Goal: Information Seeking & Learning: Learn about a topic

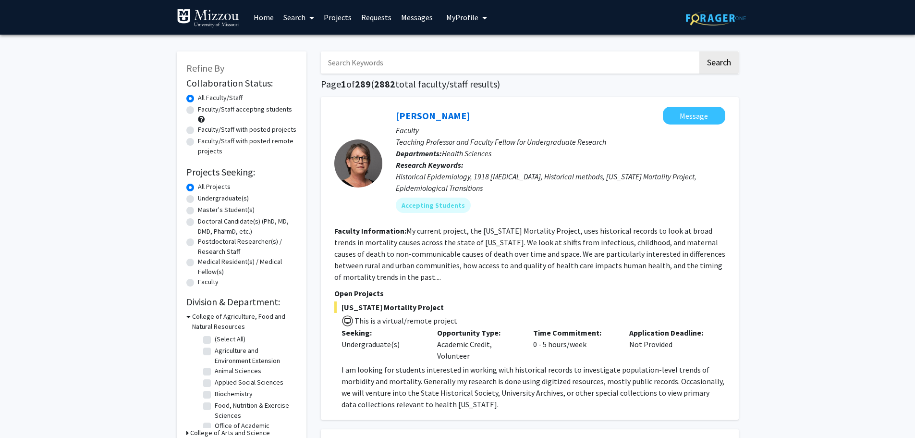
click at [482, 16] on icon "My profile dropdown to access profile and logout" at bounding box center [484, 18] width 5 height 8
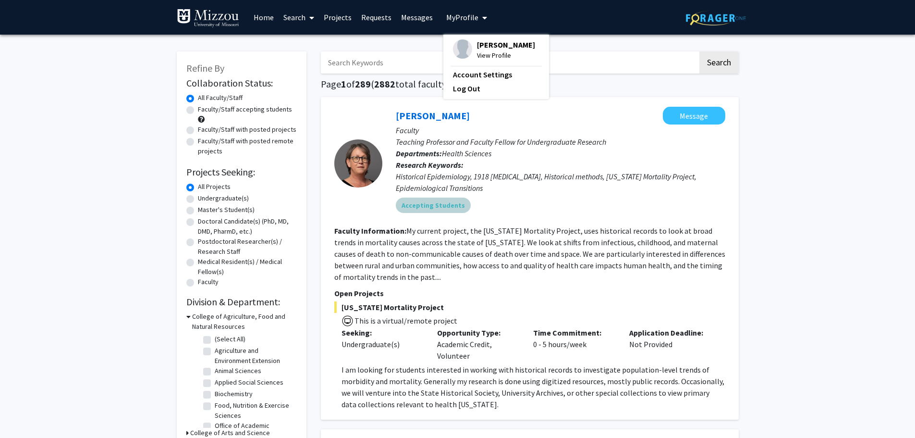
click at [542, 200] on div "Accepting Students" at bounding box center [560, 205] width 333 height 19
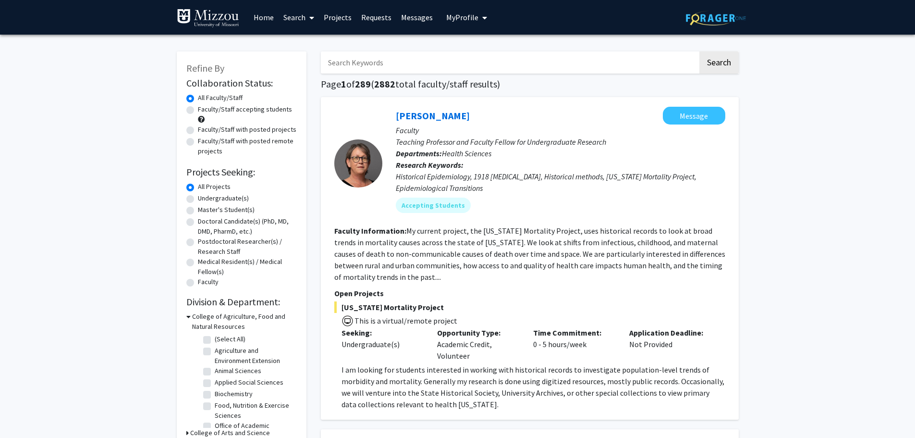
click at [403, 57] on input "Search Keywords" at bounding box center [509, 62] width 377 height 22
click at [700, 51] on button "Search" at bounding box center [719, 62] width 39 height 22
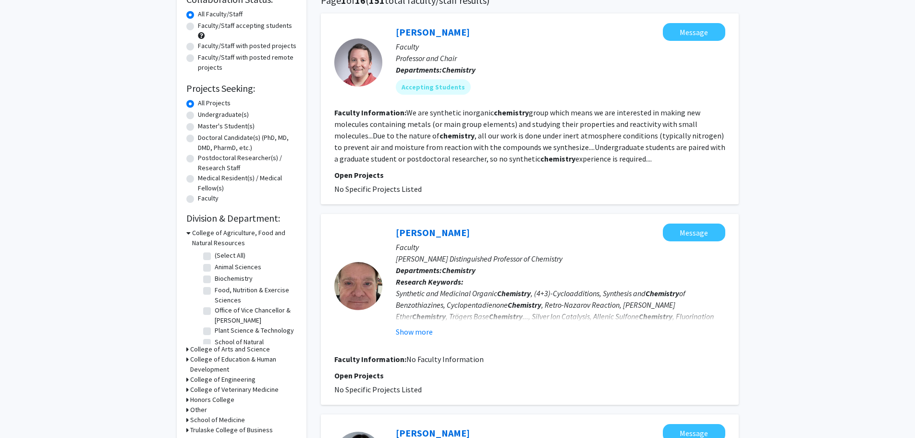
scroll to position [96, 0]
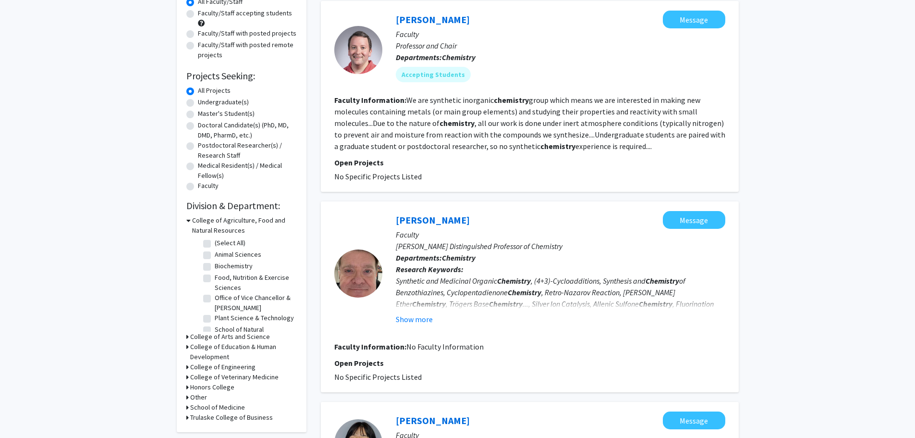
click at [425, 320] on button "Show more" at bounding box center [414, 319] width 37 height 12
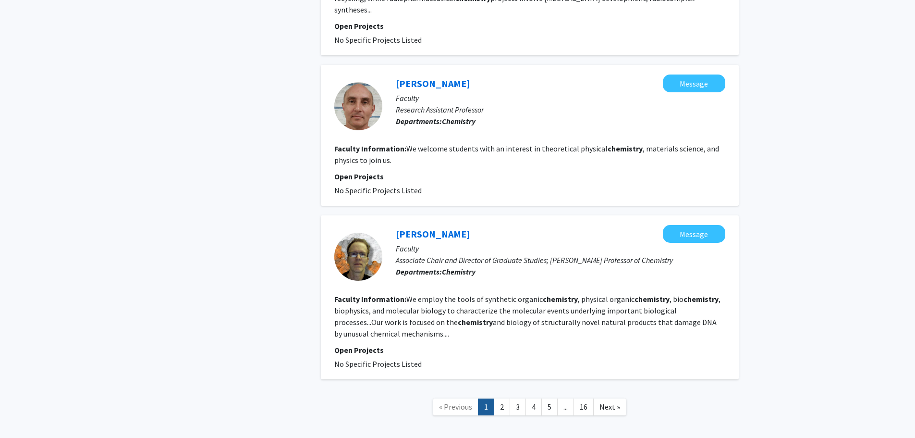
scroll to position [1540, 0]
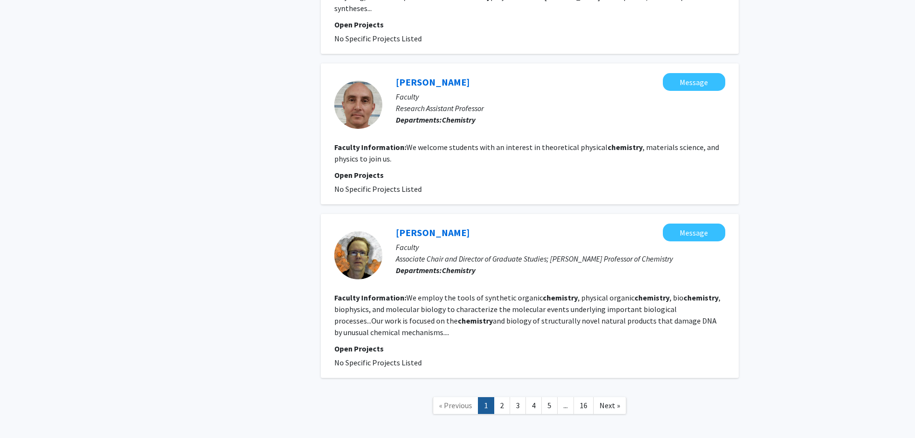
click at [501, 397] on link "2" at bounding box center [502, 405] width 16 height 17
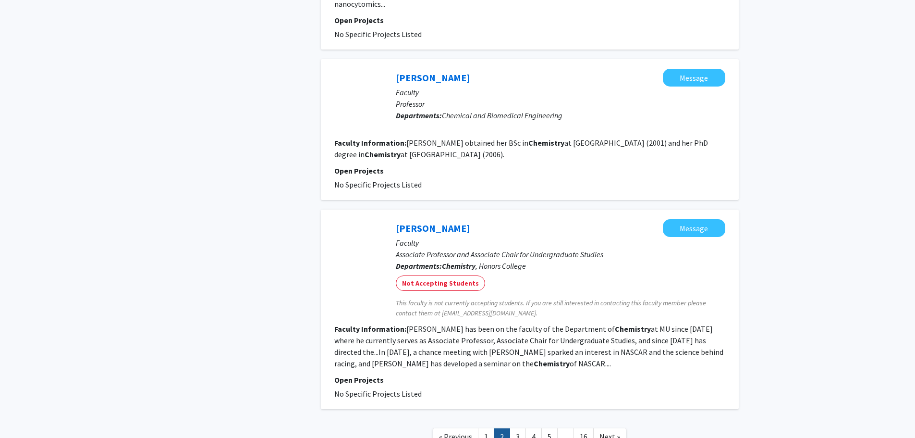
scroll to position [1490, 0]
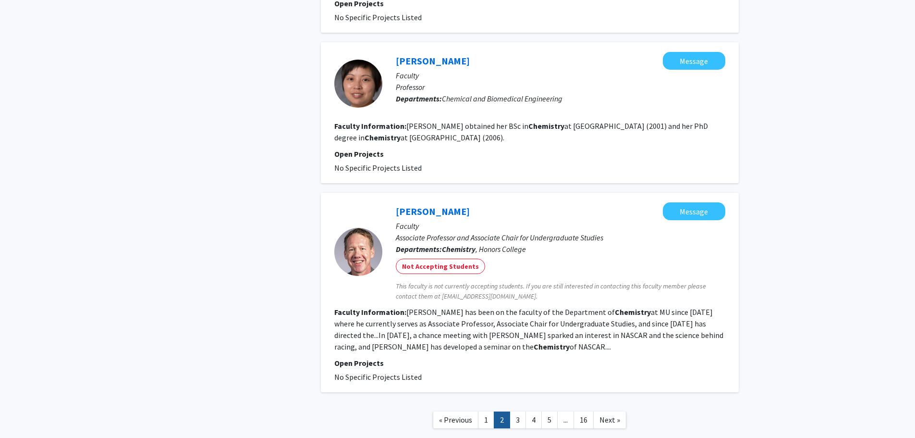
click at [519, 411] on link "3" at bounding box center [518, 419] width 16 height 17
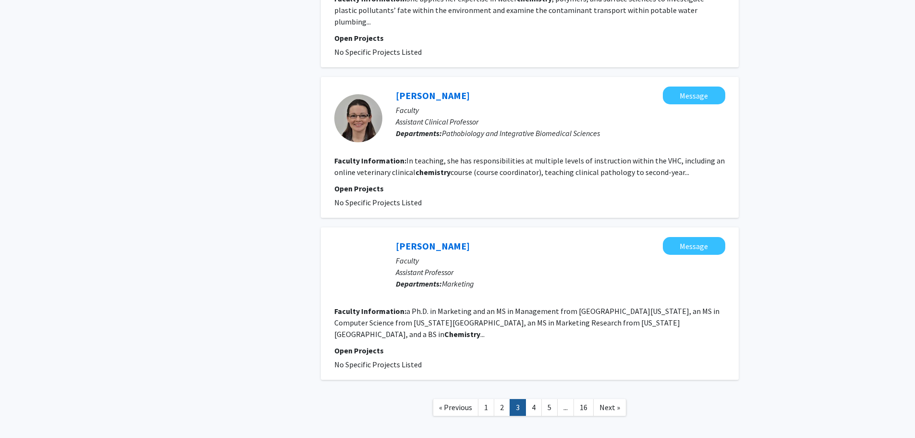
scroll to position [1402, 0]
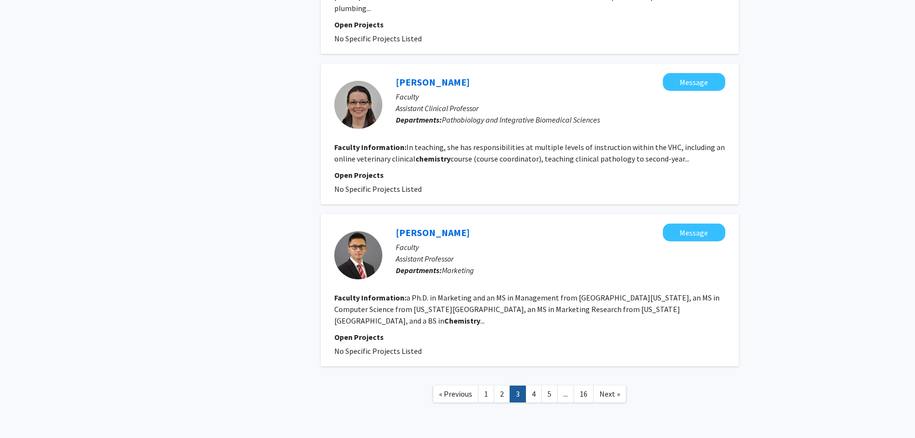
click at [531, 385] on link "4" at bounding box center [534, 393] width 16 height 17
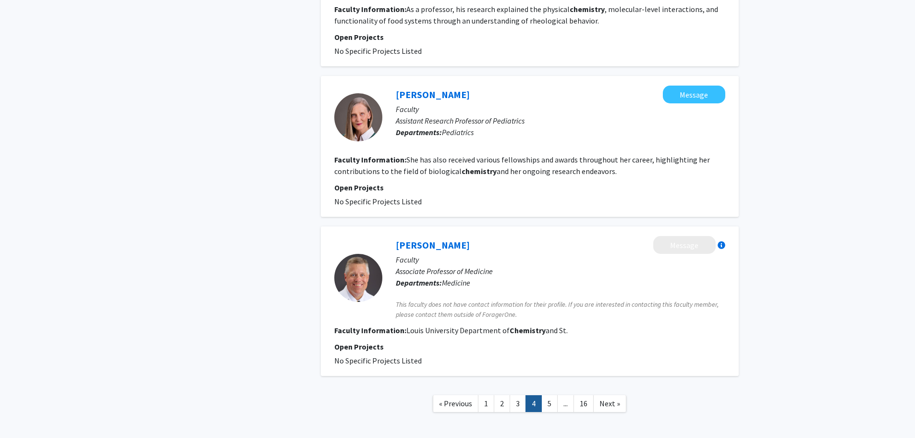
scroll to position [1399, 0]
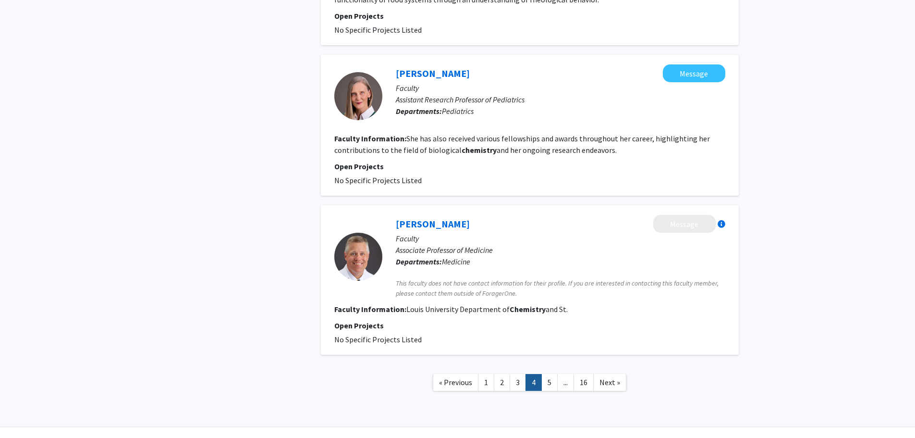
click at [547, 374] on link "5" at bounding box center [550, 382] width 16 height 17
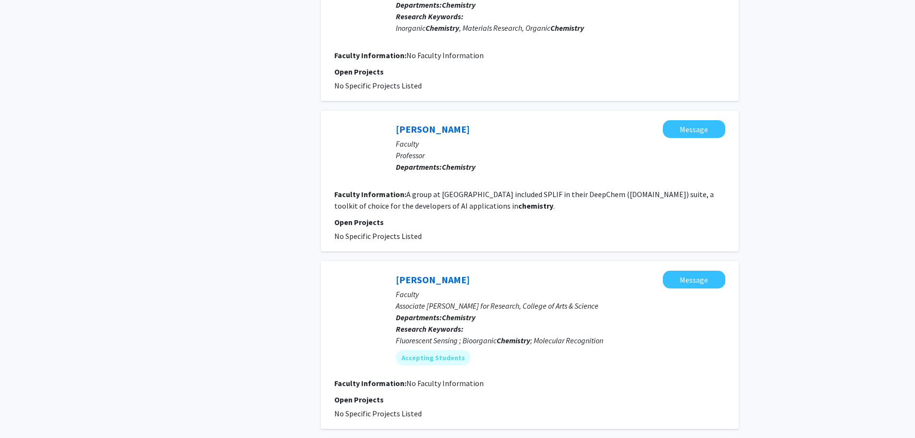
scroll to position [1441, 0]
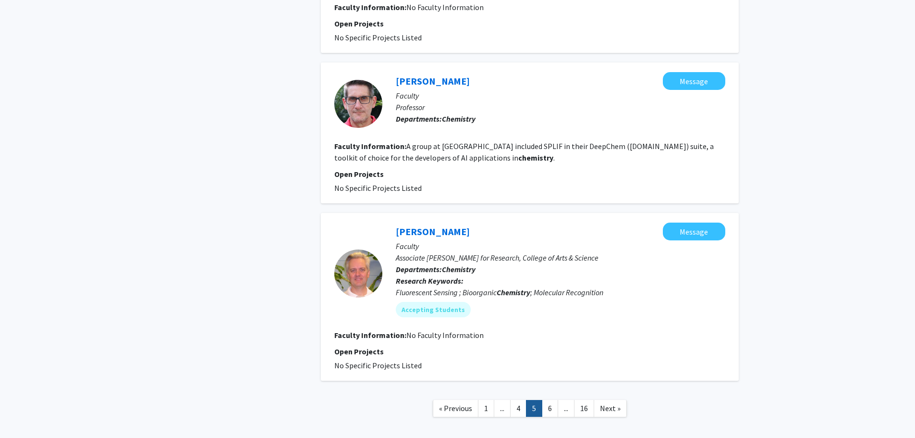
click at [555, 400] on link "6" at bounding box center [550, 408] width 16 height 17
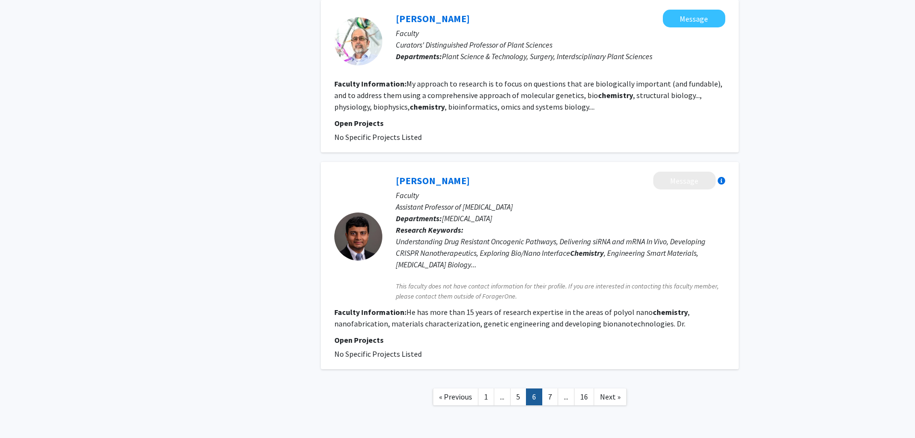
scroll to position [1867, 0]
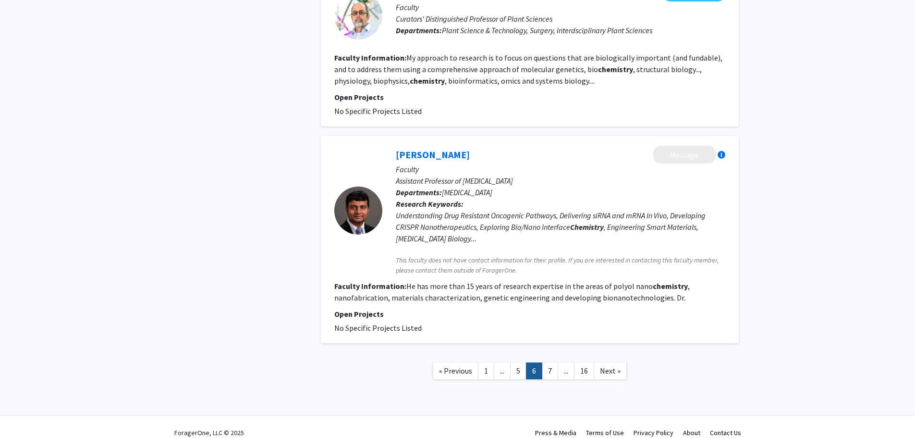
click at [554, 363] on link "7" at bounding box center [550, 370] width 16 height 17
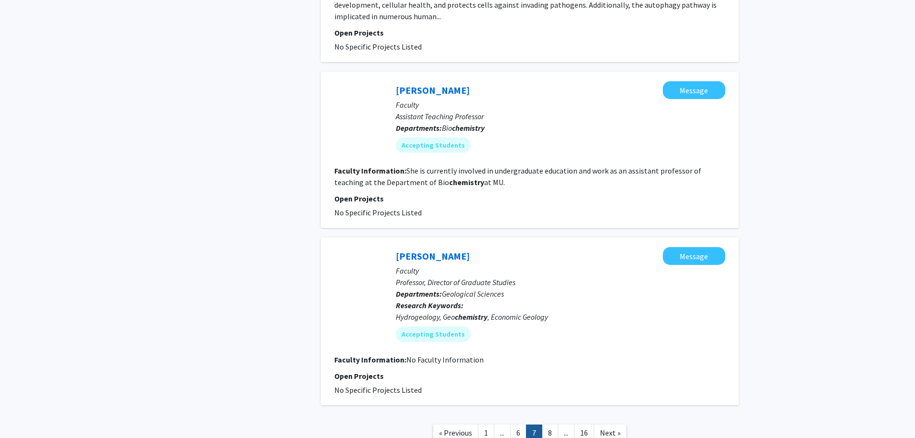
scroll to position [2306, 0]
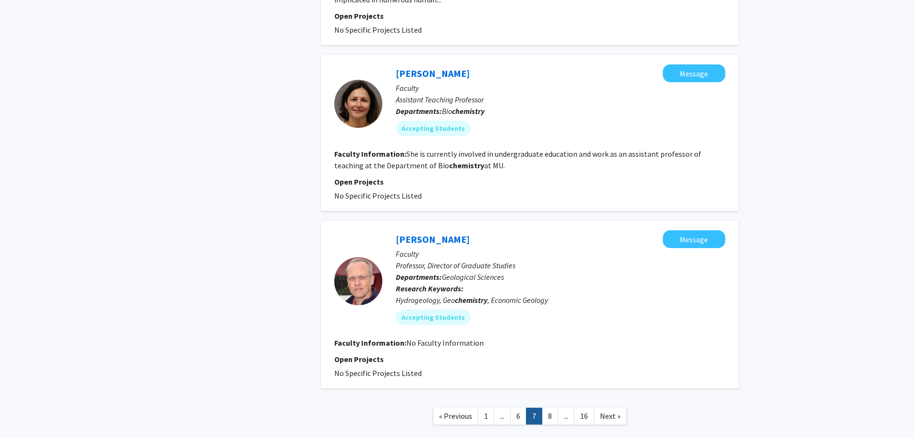
click at [554, 407] on link "8" at bounding box center [550, 415] width 16 height 17
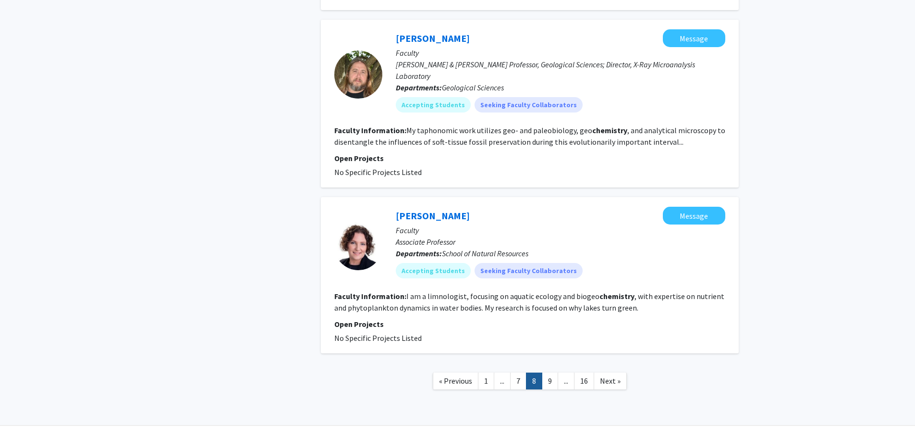
scroll to position [1634, 0]
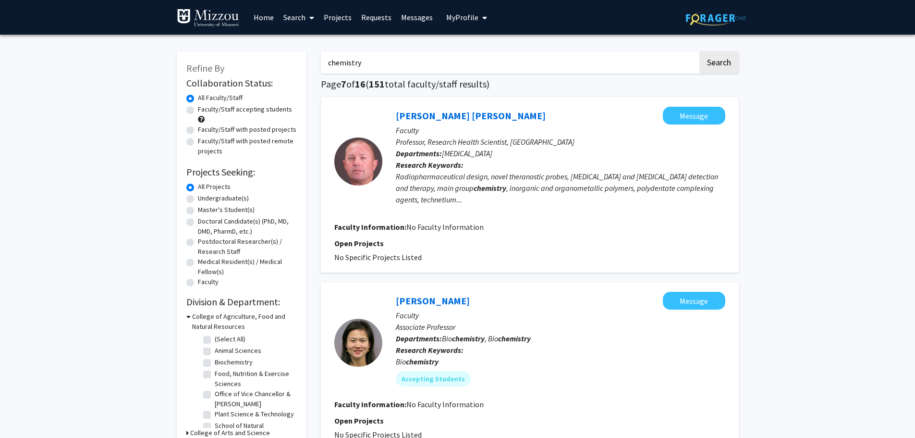
click at [373, 60] on input "chemistry" at bounding box center [509, 62] width 377 height 22
type input "c"
click at [700, 51] on button "Search" at bounding box center [719, 62] width 39 height 22
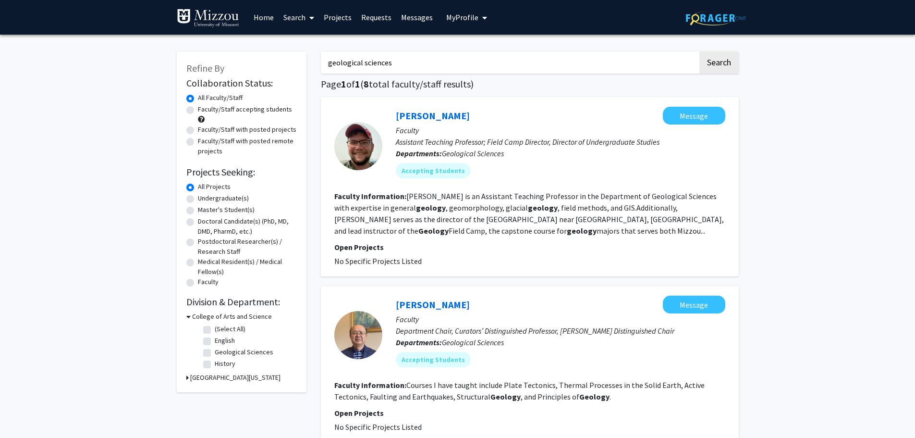
click at [700, 51] on button "Search" at bounding box center [719, 62] width 39 height 22
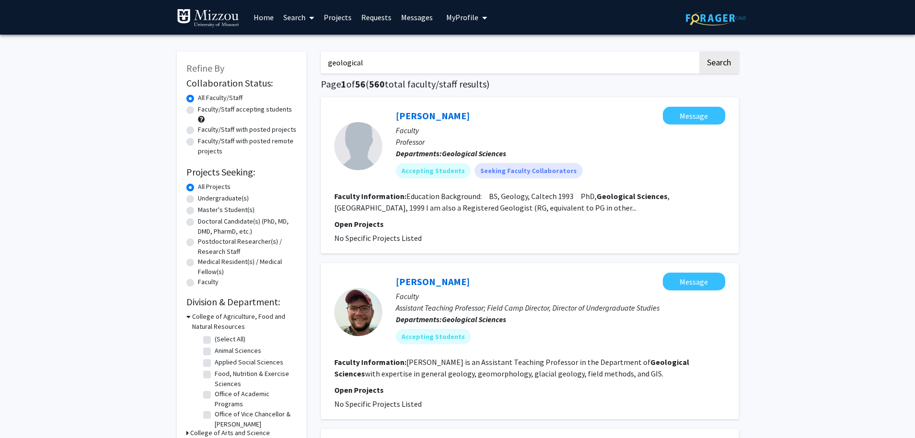
click at [700, 51] on button "Search" at bounding box center [719, 62] width 39 height 22
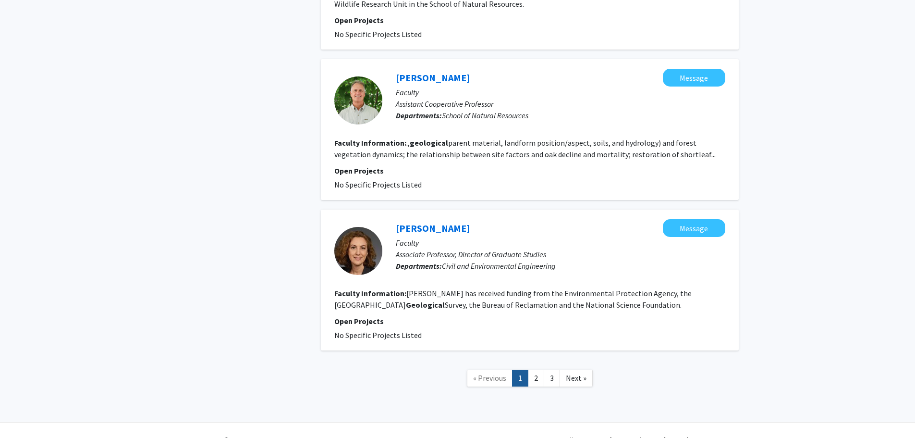
scroll to position [1410, 0]
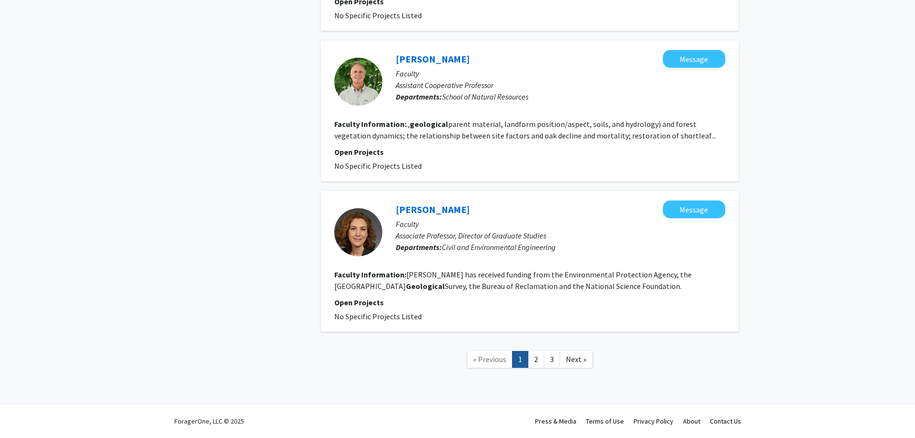
click at [540, 359] on link "2" at bounding box center [536, 359] width 16 height 17
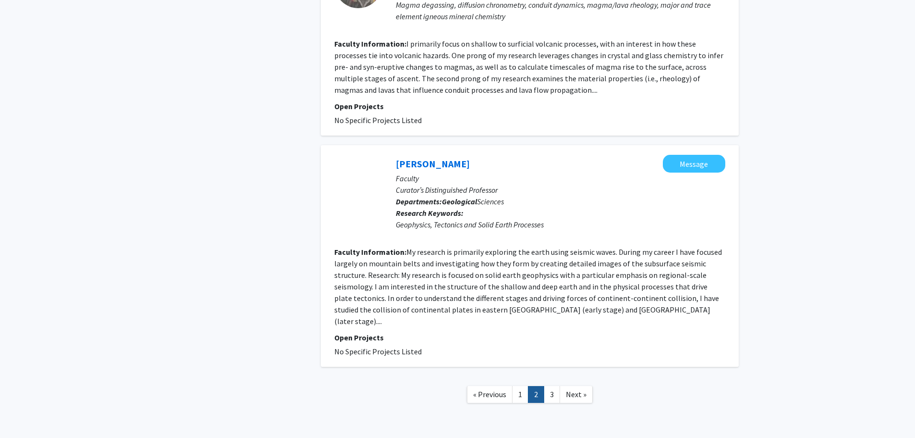
scroll to position [1879, 0]
click at [554, 385] on link "3" at bounding box center [552, 393] width 16 height 17
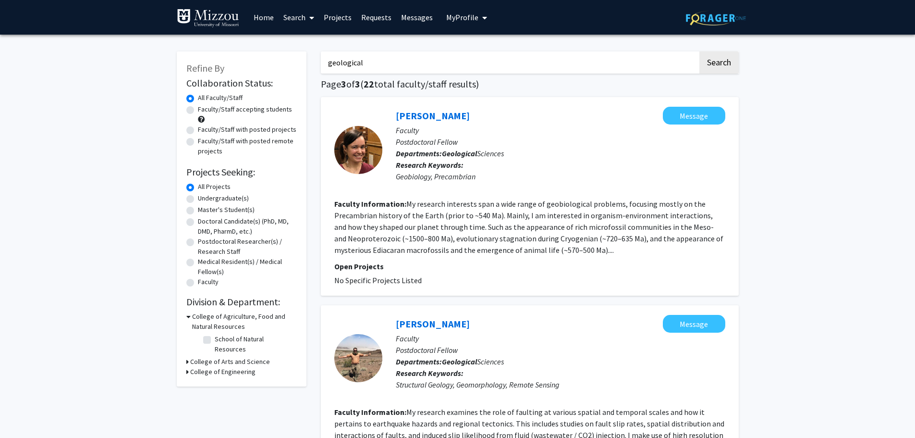
click at [406, 65] on input "geological" at bounding box center [509, 62] width 377 height 22
type input "g"
click at [700, 51] on button "Search" at bounding box center [719, 62] width 39 height 22
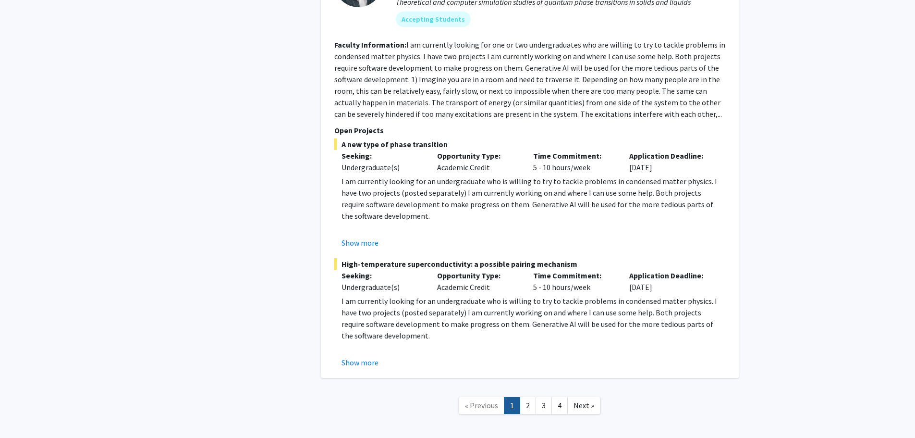
scroll to position [1970, 0]
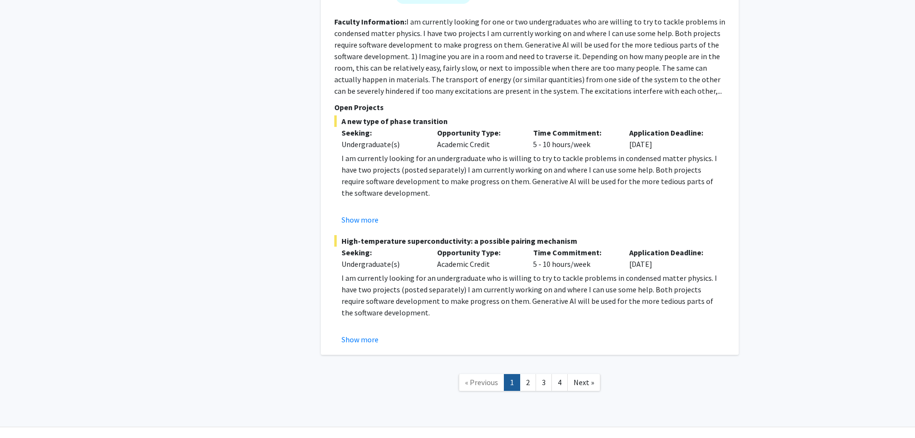
type input "geological"
